Goal: Navigation & Orientation: Find specific page/section

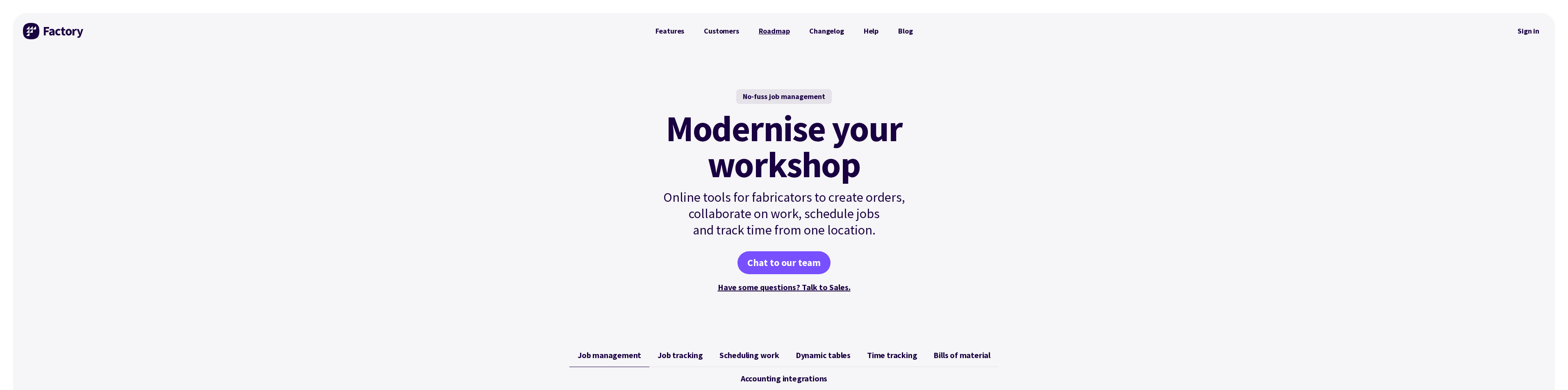
click at [767, 35] on link "Roadmap" at bounding box center [775, 31] width 51 height 16
click at [654, 34] on link "Features" at bounding box center [670, 31] width 48 height 16
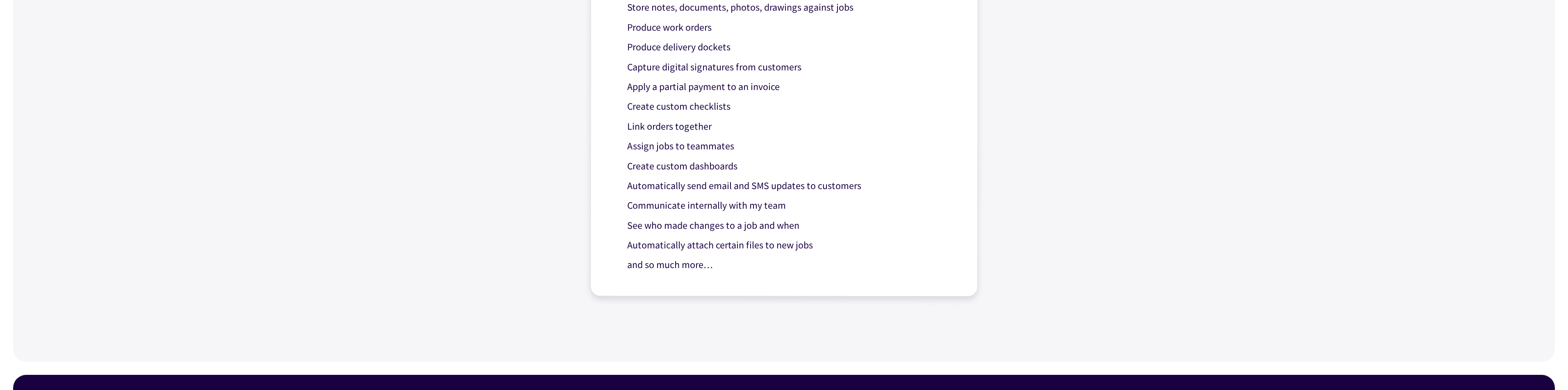
scroll to position [778, 0]
